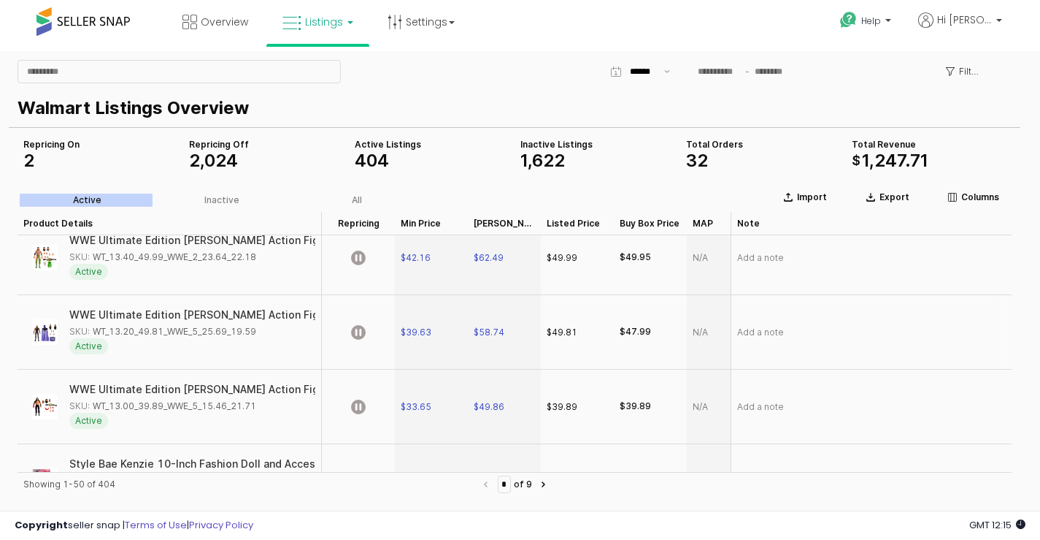
scroll to position [3550, 0]
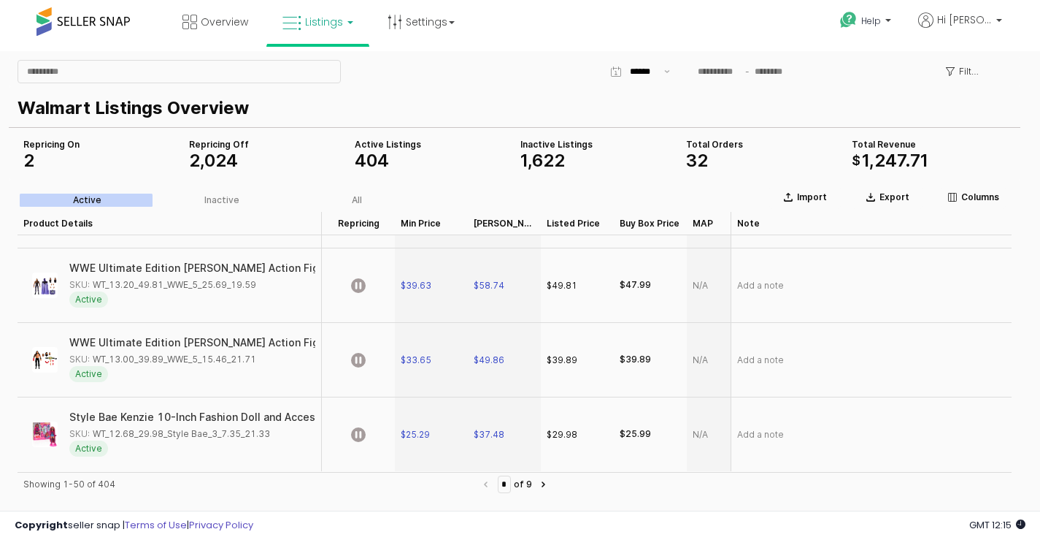
click at [91, 200] on div "Active" at bounding box center [87, 200] width 28 height 10
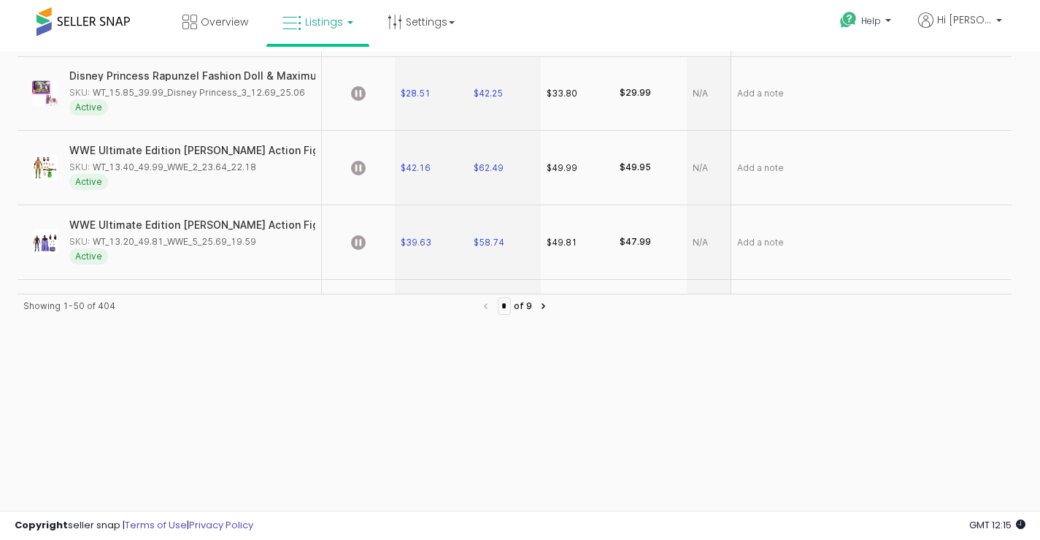
scroll to position [0, 0]
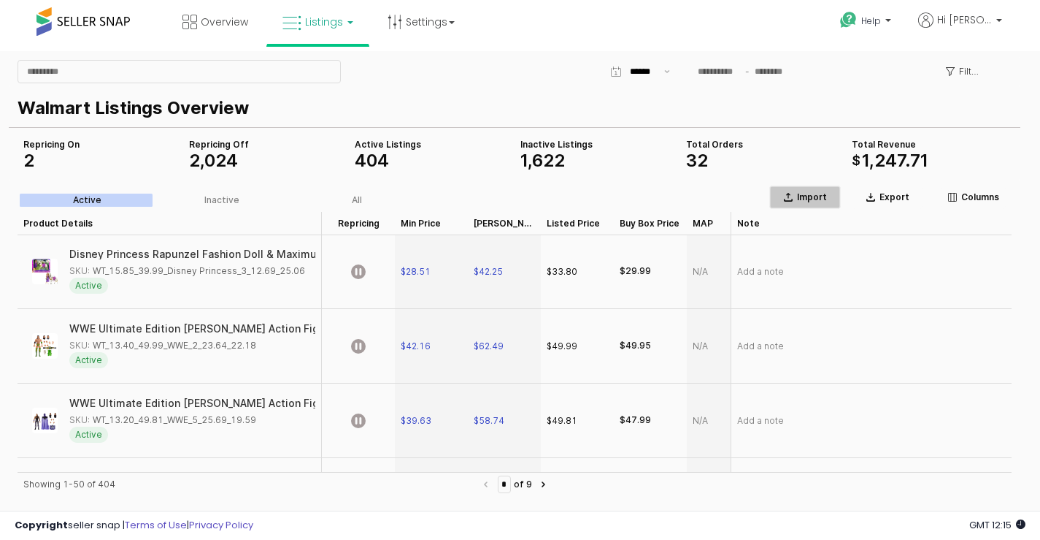
click at [808, 197] on p "Import" at bounding box center [812, 197] width 30 height 12
click at [899, 198] on p "Export" at bounding box center [895, 197] width 30 height 12
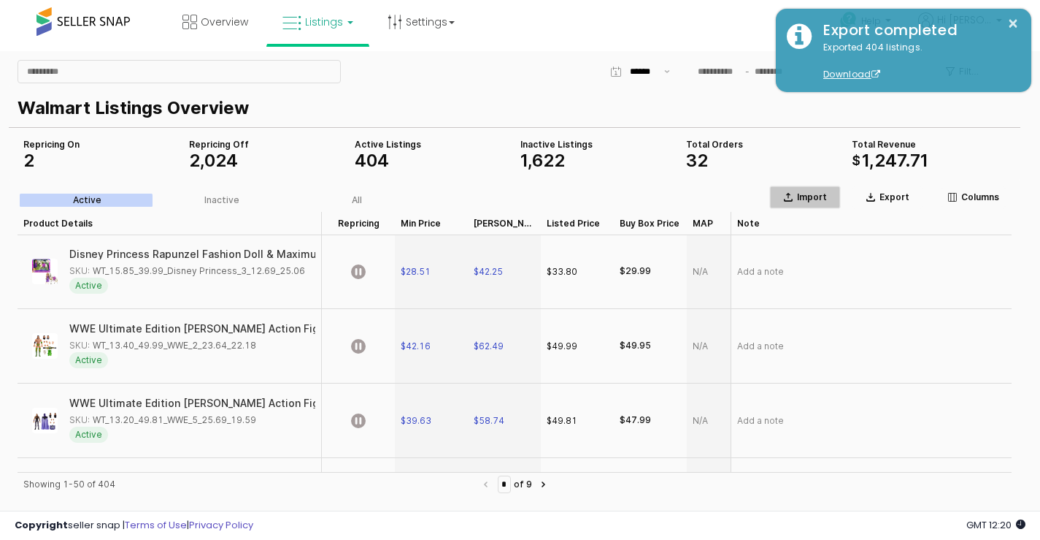
click at [805, 198] on p "Import" at bounding box center [812, 197] width 30 height 12
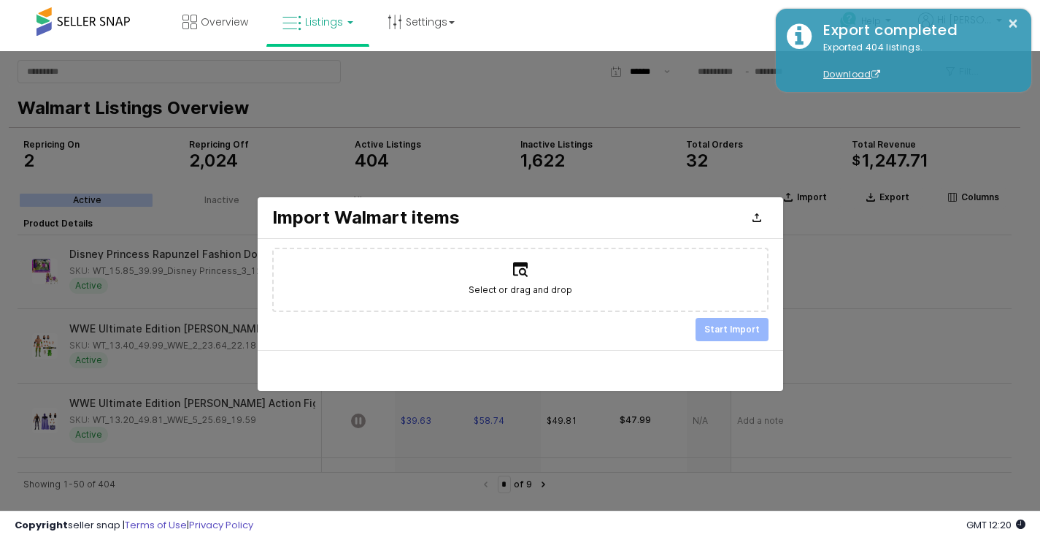
click at [602, 296] on label "Select or drag and drop" at bounding box center [521, 279] width 494 height 61
click at [521, 280] on input "Select or drag and drop" at bounding box center [520, 280] width 1 height 1
type input "**********"
click at [733, 334] on p "Start Import" at bounding box center [732, 329] width 55 height 12
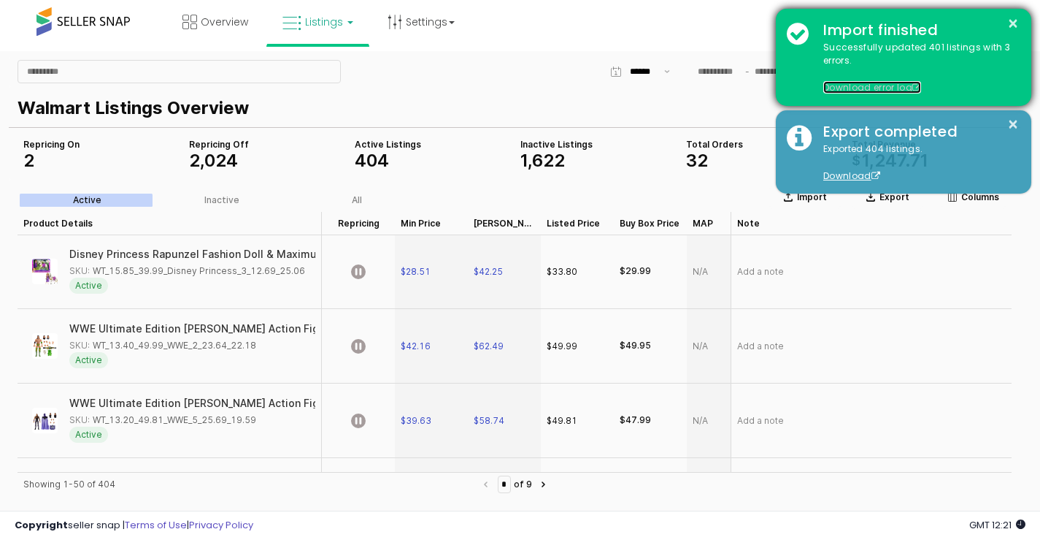
click at [916, 87] on span at bounding box center [917, 87] width 9 height 9
click at [1017, 18] on button "×" at bounding box center [1014, 24] width 12 height 18
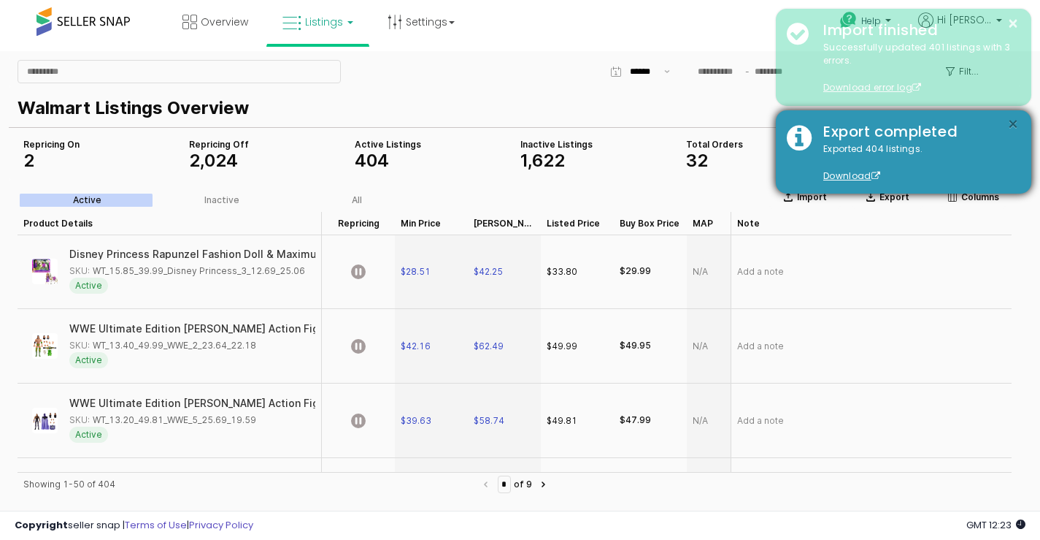
click at [1013, 125] on button "×" at bounding box center [1014, 124] width 12 height 18
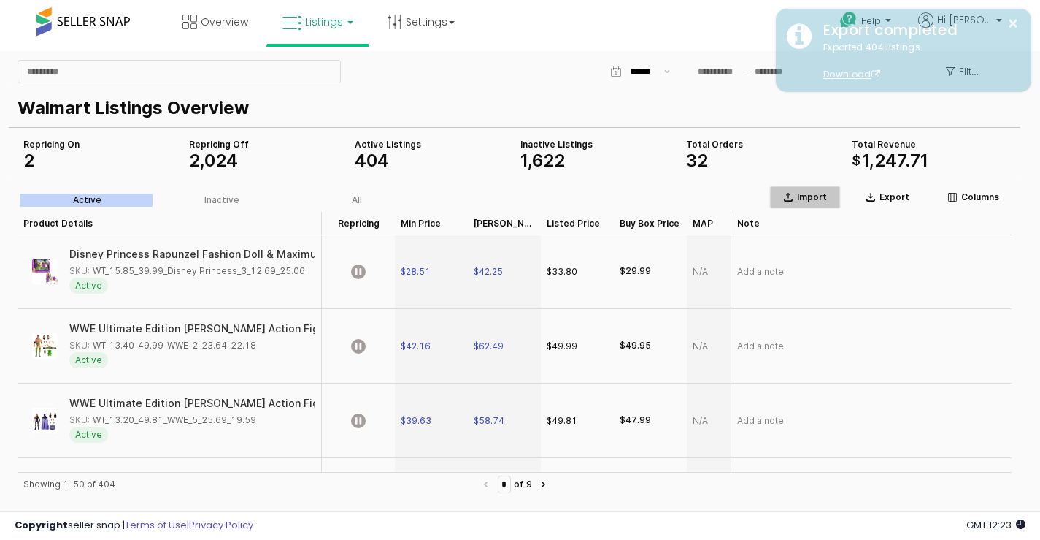
click at [809, 199] on p "Import" at bounding box center [812, 197] width 30 height 12
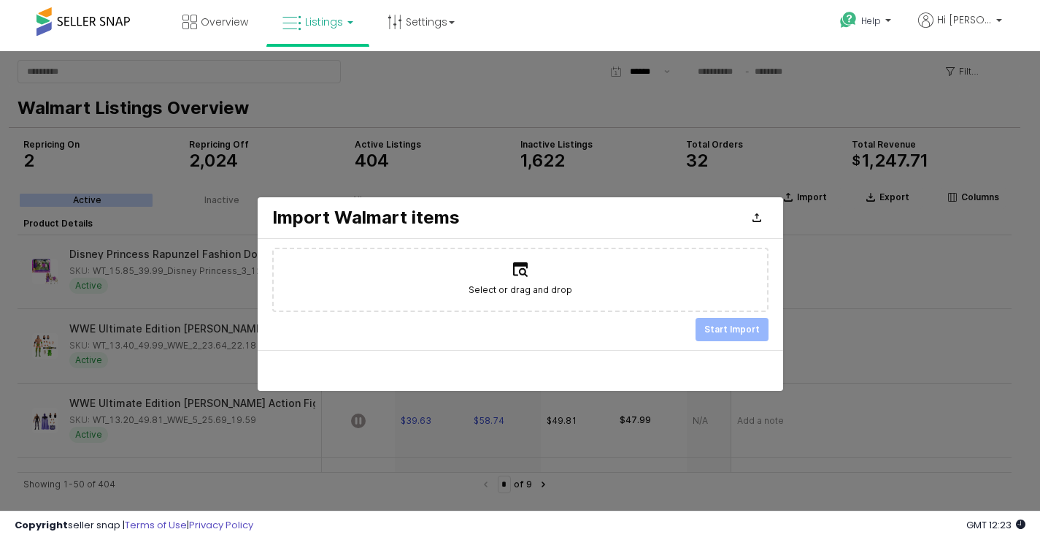
click at [597, 280] on label "Select or drag and drop" at bounding box center [521, 279] width 494 height 61
click at [521, 280] on input "Select or drag and drop" at bounding box center [520, 280] width 1 height 1
type input "**********"
click at [725, 334] on p "Start Import" at bounding box center [732, 329] width 55 height 12
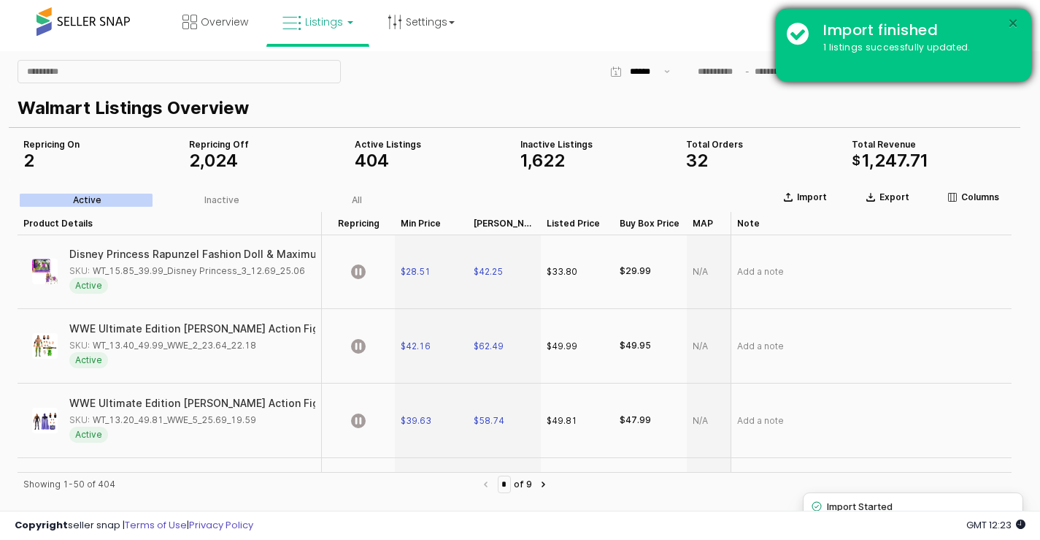
click at [1015, 23] on button "×" at bounding box center [1014, 24] width 12 height 18
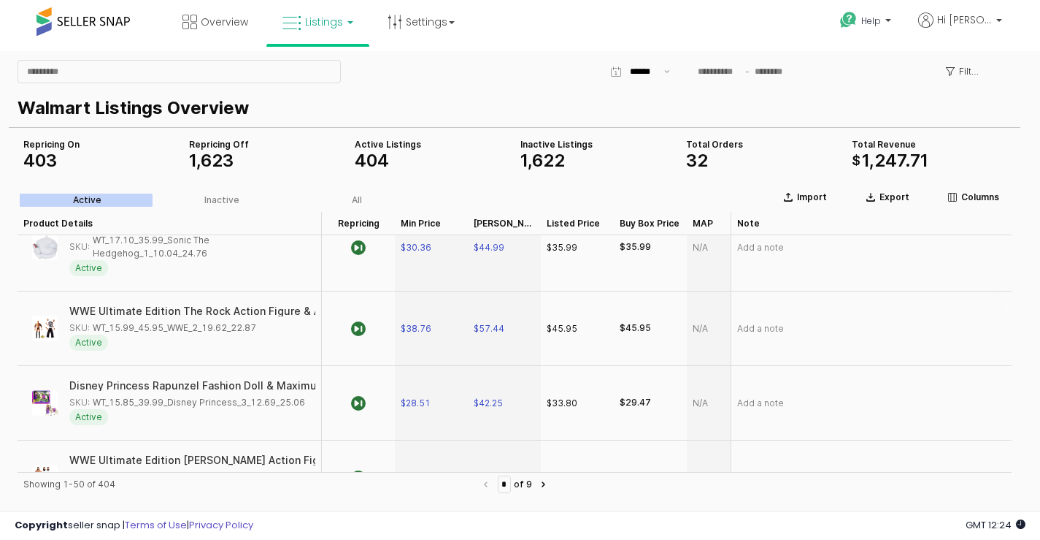
scroll to position [3358, 0]
